Goal: Obtain resource: Download file/media

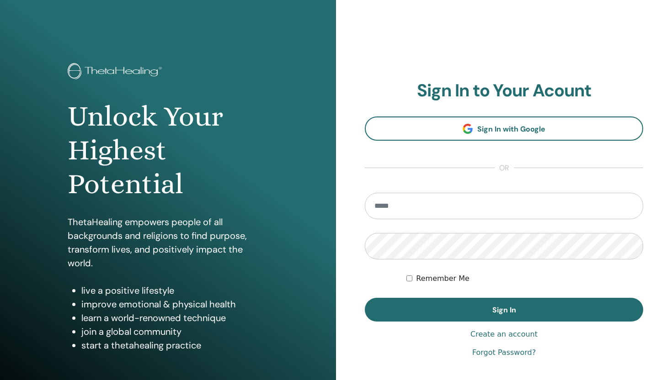
click at [407, 205] on input "email" at bounding box center [504, 206] width 278 height 27
click at [376, 209] on input "**********" at bounding box center [504, 206] width 278 height 27
type input "**********"
click at [466, 280] on div "Remember Me" at bounding box center [524, 278] width 237 height 11
click at [420, 281] on label "Remember Me" at bounding box center [442, 278] width 53 height 11
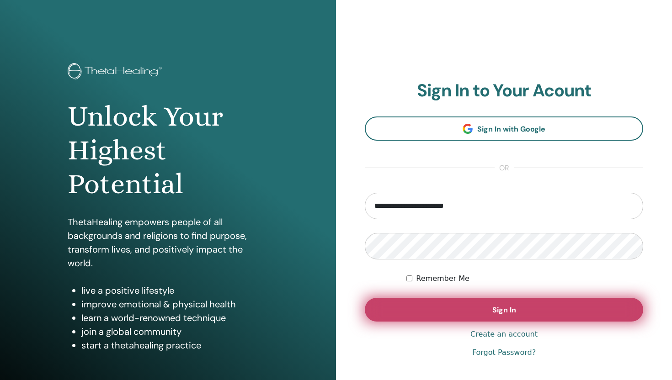
click at [475, 314] on button "Sign In" at bounding box center [504, 310] width 278 height 24
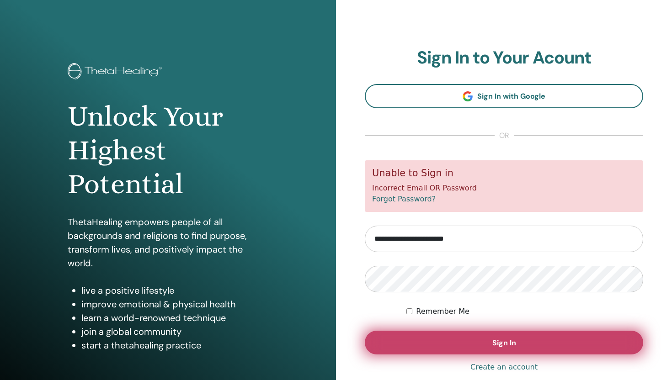
click at [492, 349] on button "Sign In" at bounding box center [504, 343] width 278 height 24
click at [424, 339] on button "Sign In" at bounding box center [504, 343] width 278 height 24
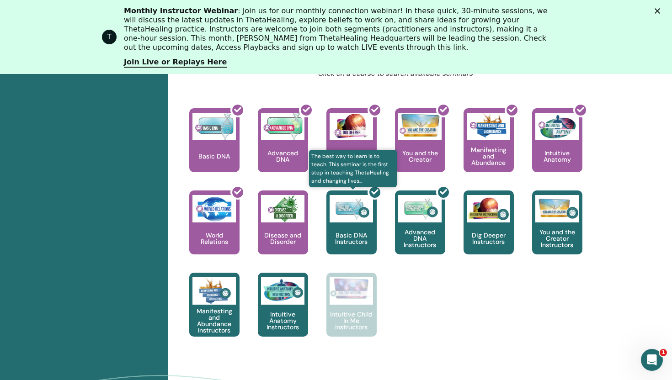
scroll to position [419, 0]
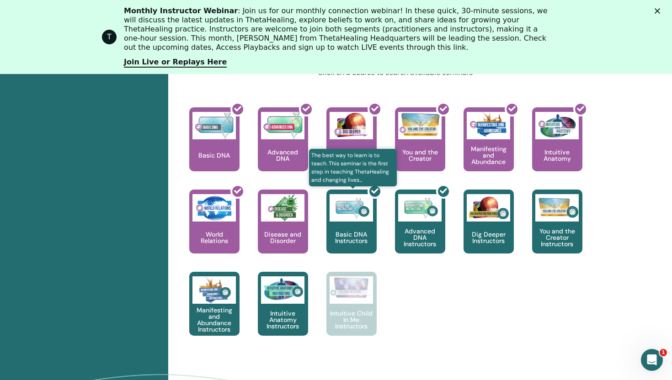
click at [355, 231] on div at bounding box center [357, 225] width 50 height 82
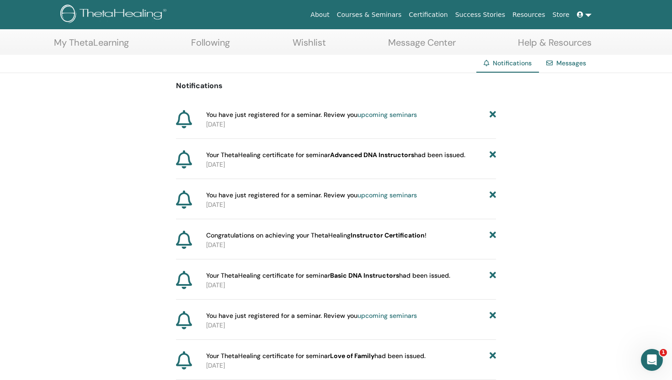
scroll to position [48, 0]
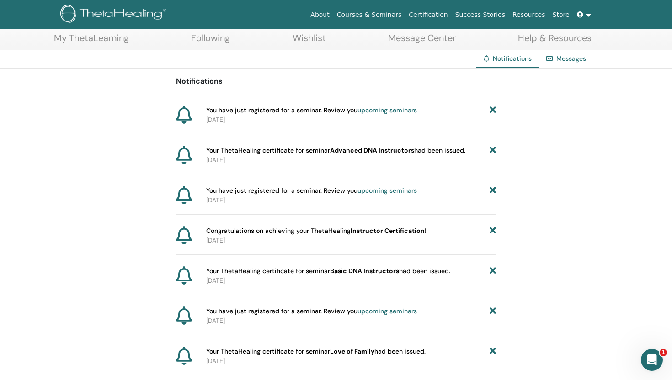
click at [341, 154] on b "Advanced DNA Instructors" at bounding box center [372, 150] width 84 height 8
click at [419, 147] on span "Your ThetaHealing certificate for seminar Advanced DNA Instructors had been iss…" at bounding box center [335, 151] width 259 height 10
click at [351, 148] on b "Advanced DNA Instructors" at bounding box center [372, 150] width 84 height 8
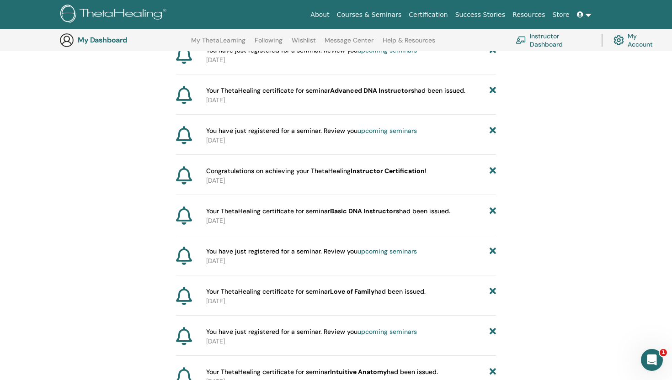
scroll to position [131, 0]
click at [403, 170] on b "Instructor Certification" at bounding box center [387, 170] width 74 height 8
click at [359, 206] on span "Your ThetaHealing certificate for seminar Basic DNA Instructors had been issued." at bounding box center [328, 211] width 244 height 10
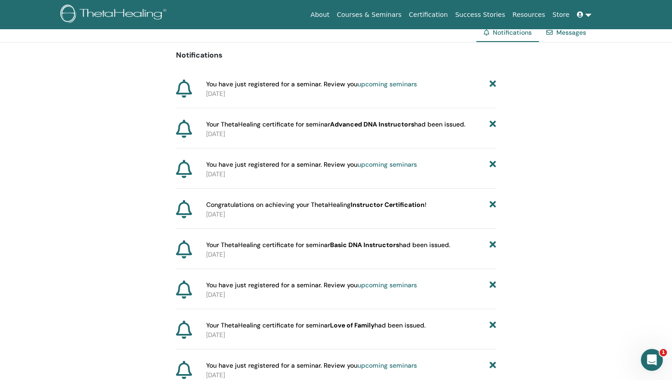
scroll to position [0, 0]
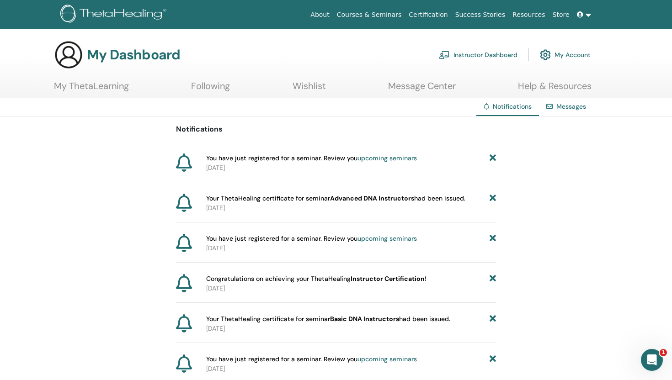
click at [439, 16] on link "Certification" at bounding box center [428, 14] width 46 height 17
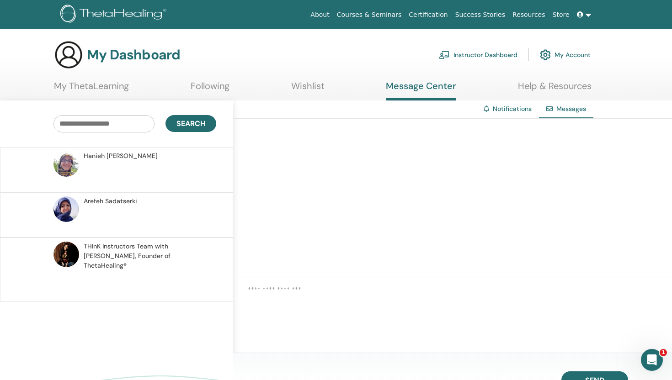
click at [149, 151] on div "Hanieh Sadat Serki" at bounding box center [149, 156] width 130 height 10
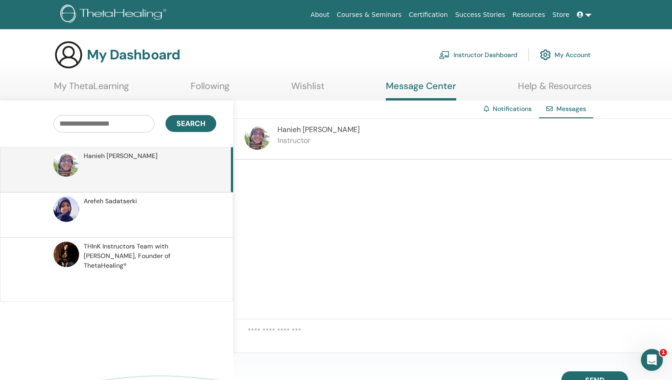
click at [155, 215] on p at bounding box center [150, 219] width 133 height 27
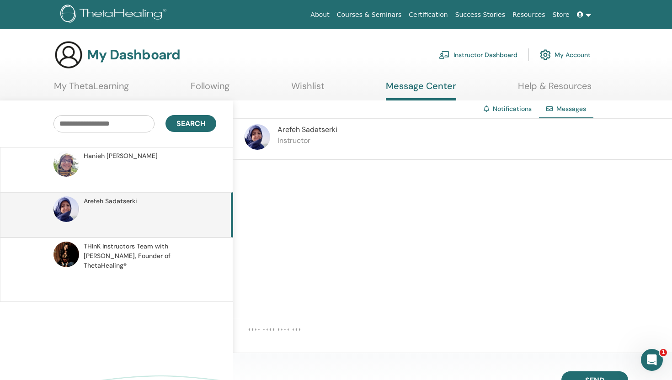
click at [162, 270] on p at bounding box center [150, 283] width 133 height 27
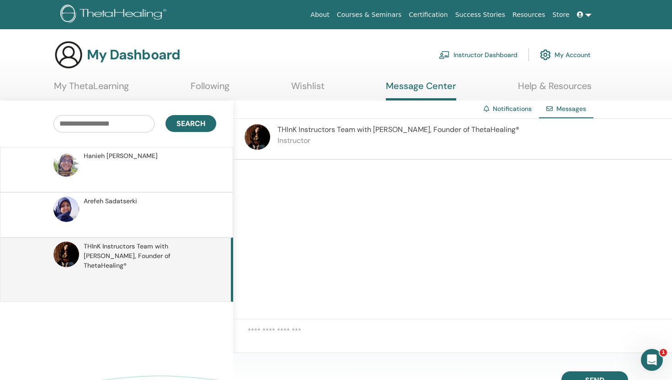
click at [111, 88] on link "My ThetaLearning" at bounding box center [91, 89] width 75 height 18
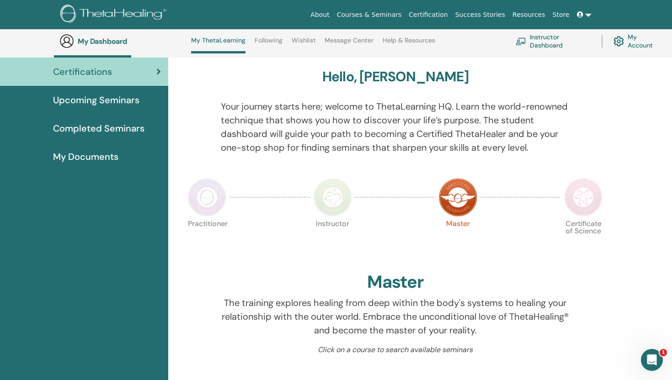
scroll to position [68, 0]
click at [109, 98] on span "Upcoming Seminars" at bounding box center [96, 100] width 86 height 14
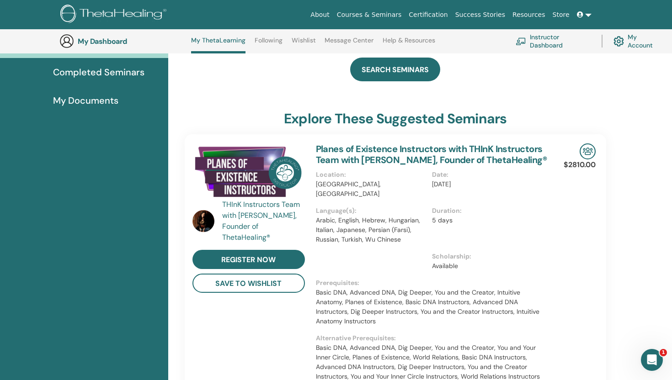
scroll to position [124, 0]
click at [124, 78] on span "Completed Seminars" at bounding box center [98, 72] width 91 height 14
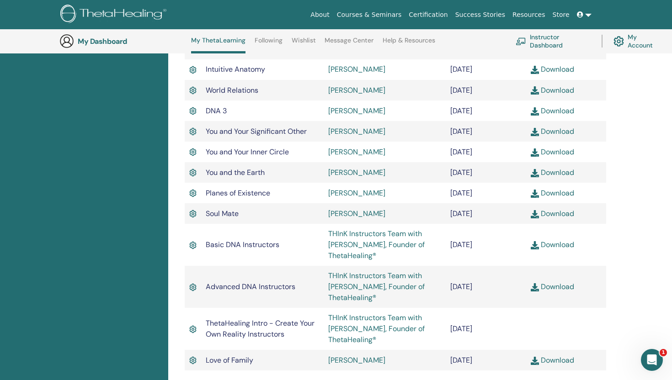
scroll to position [431, 0]
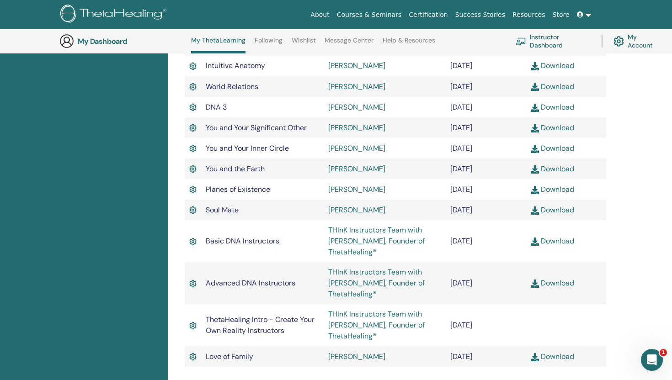
click at [560, 245] on link "Download" at bounding box center [551, 241] width 43 height 10
click at [549, 283] on link "Download" at bounding box center [551, 283] width 43 height 10
click at [548, 288] on link "Download" at bounding box center [551, 283] width 43 height 10
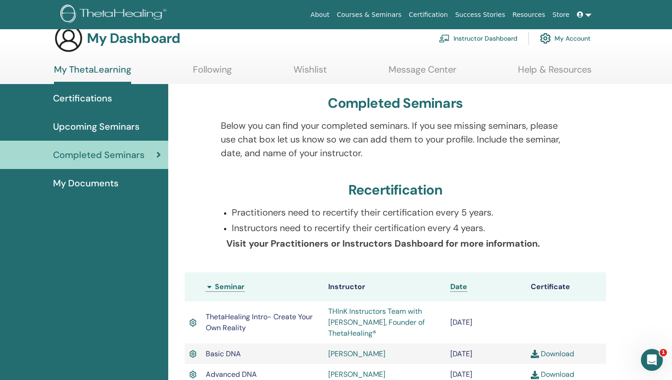
scroll to position [0, 0]
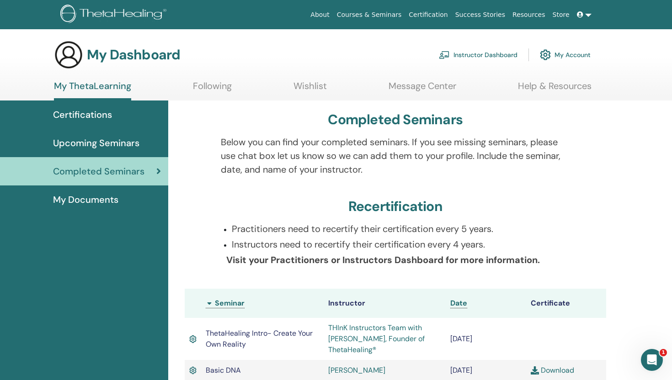
click at [91, 203] on span "My Documents" at bounding box center [85, 200] width 65 height 14
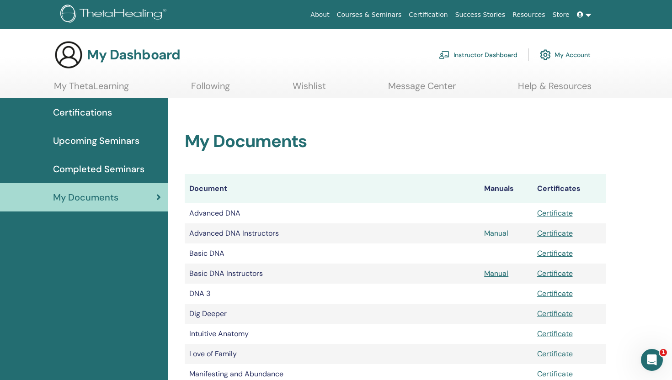
click at [490, 234] on link "Manual" at bounding box center [496, 233] width 24 height 10
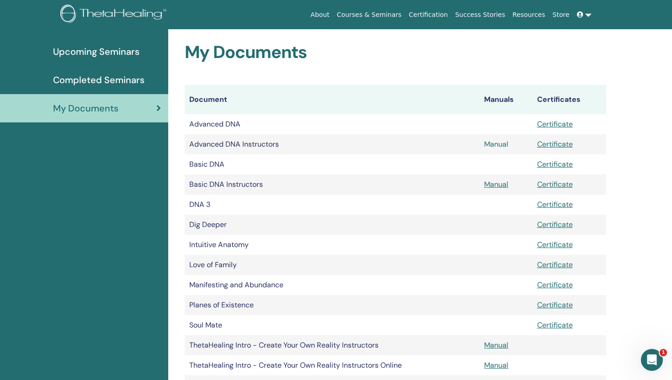
scroll to position [90, 0]
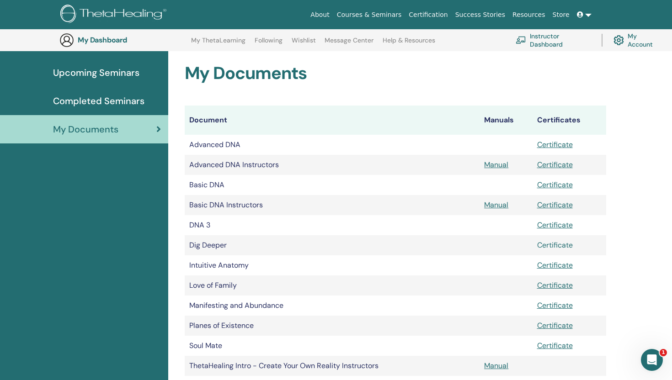
click at [566, 246] on link "Certificate" at bounding box center [555, 245] width 36 height 10
